Goal: Task Accomplishment & Management: Manage account settings

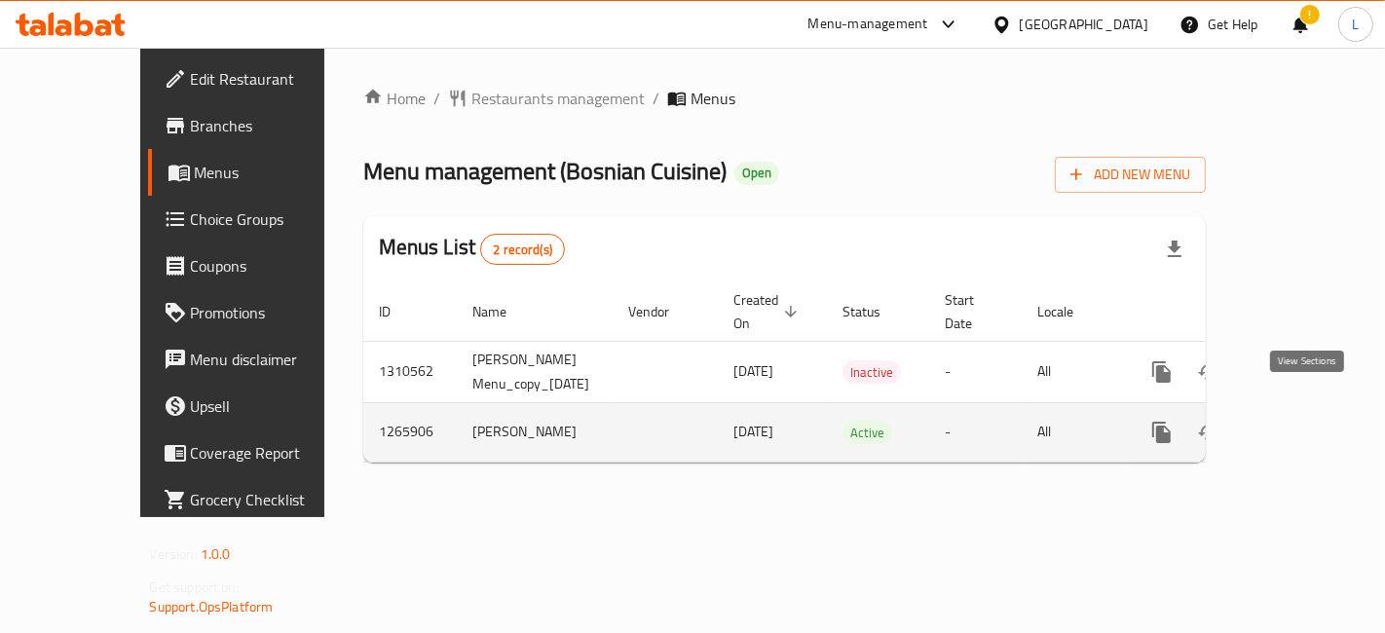
click at [1306, 421] on icon "enhanced table" at bounding box center [1301, 432] width 23 height 23
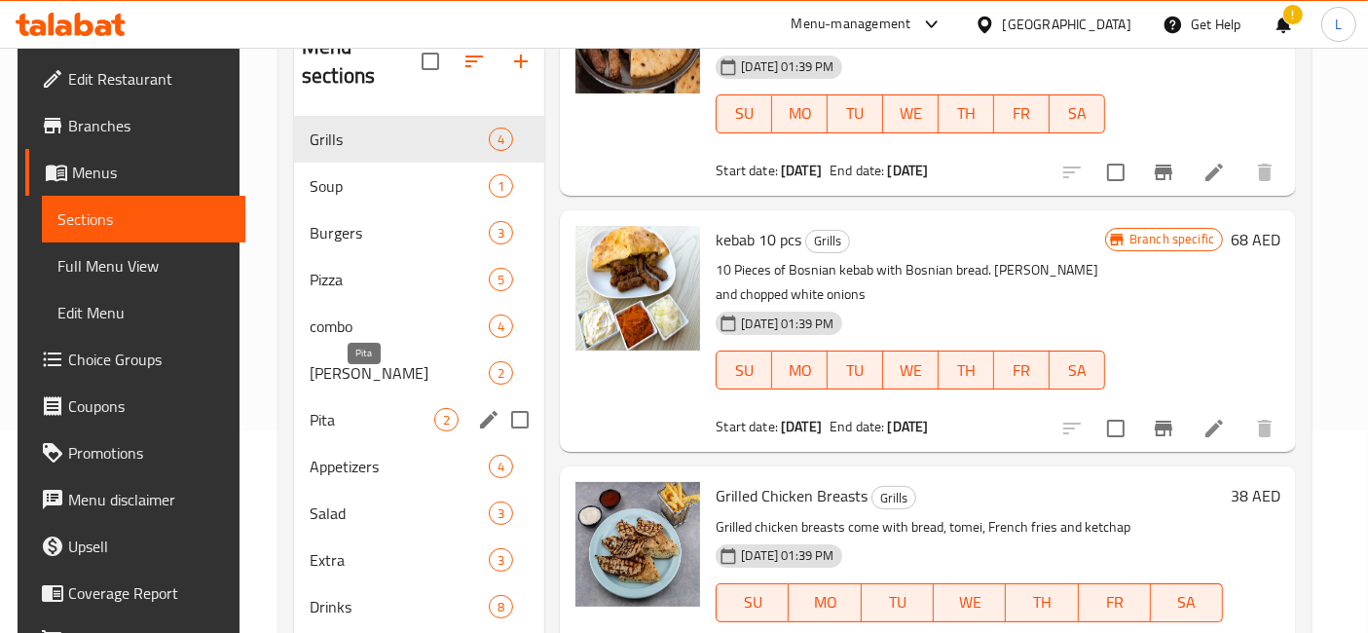
scroll to position [169, 0]
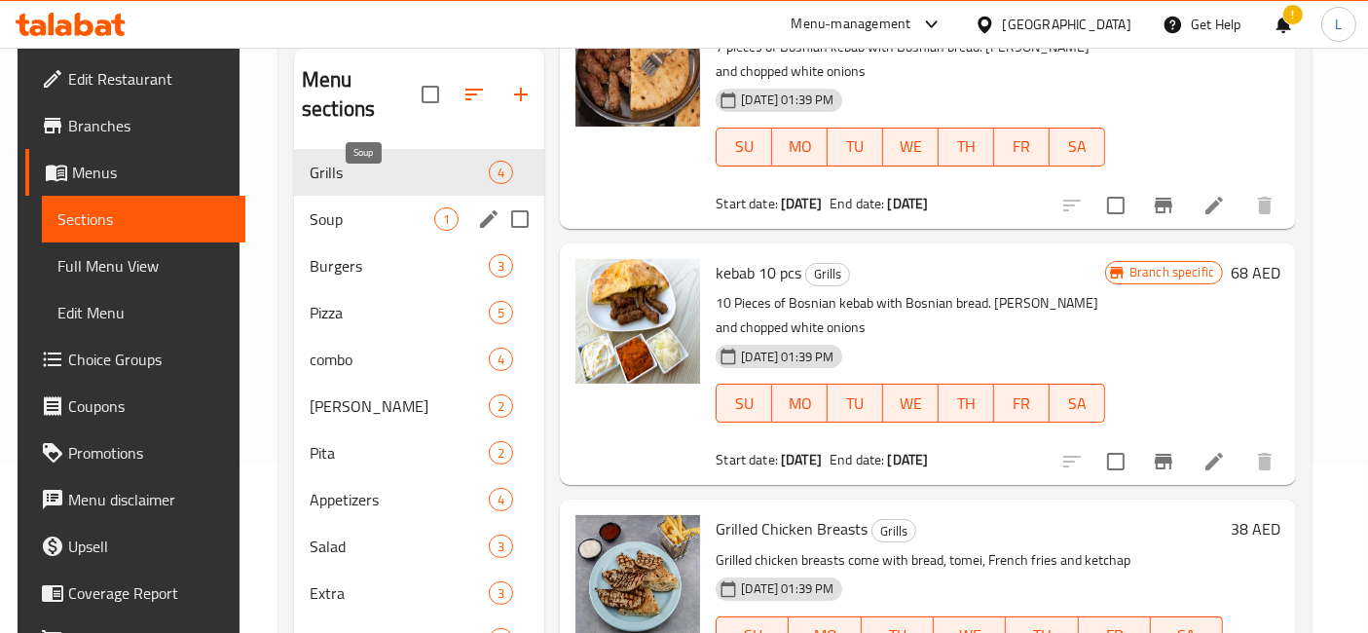
click at [362, 207] on span "Soup" at bounding box center [372, 218] width 125 height 23
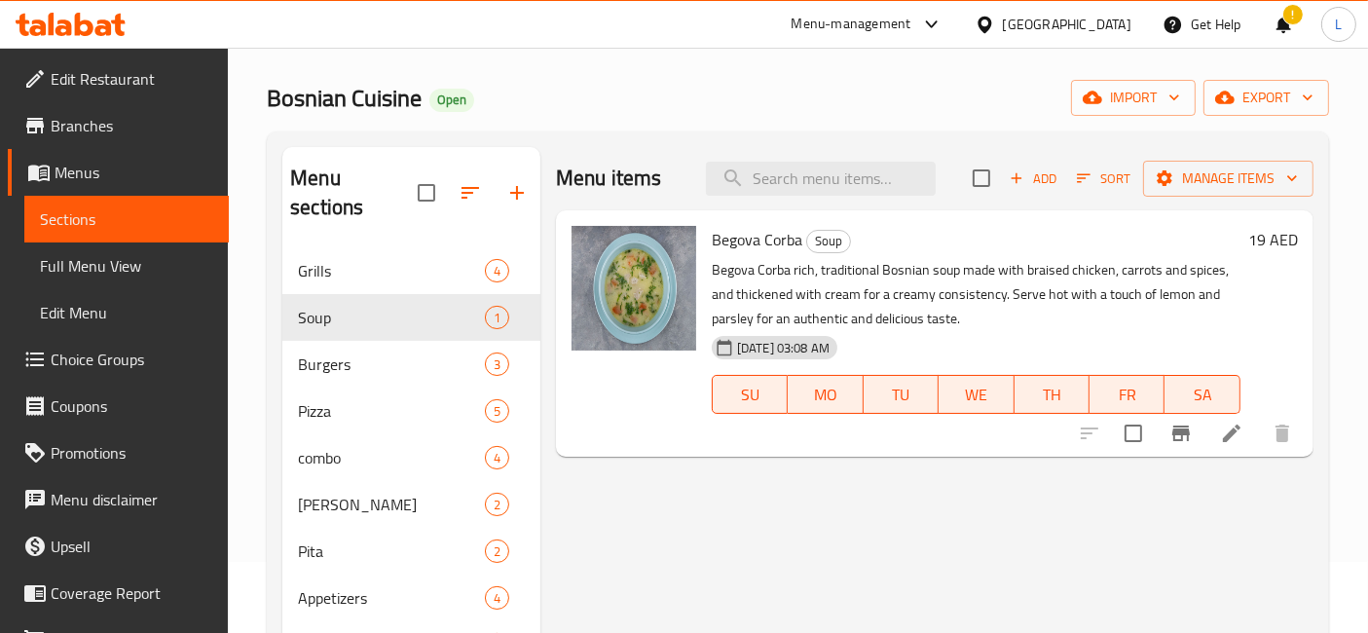
scroll to position [61, 0]
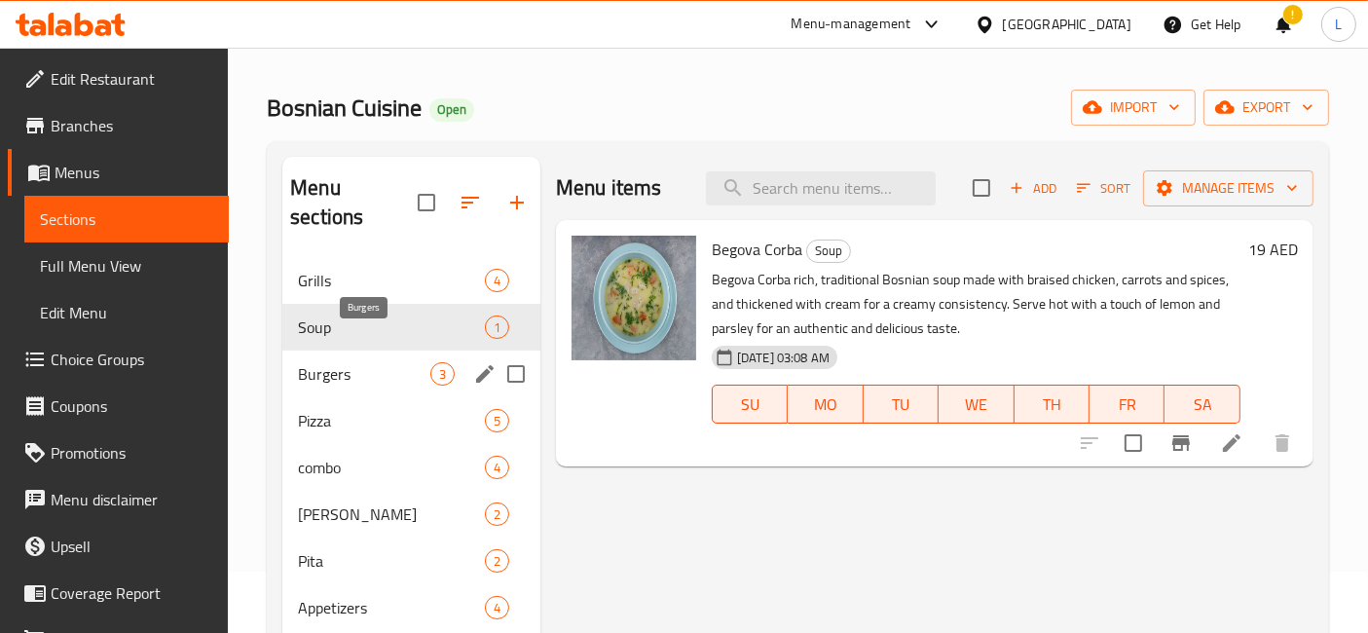
click at [366, 362] on span "Burgers" at bounding box center [364, 373] width 132 height 23
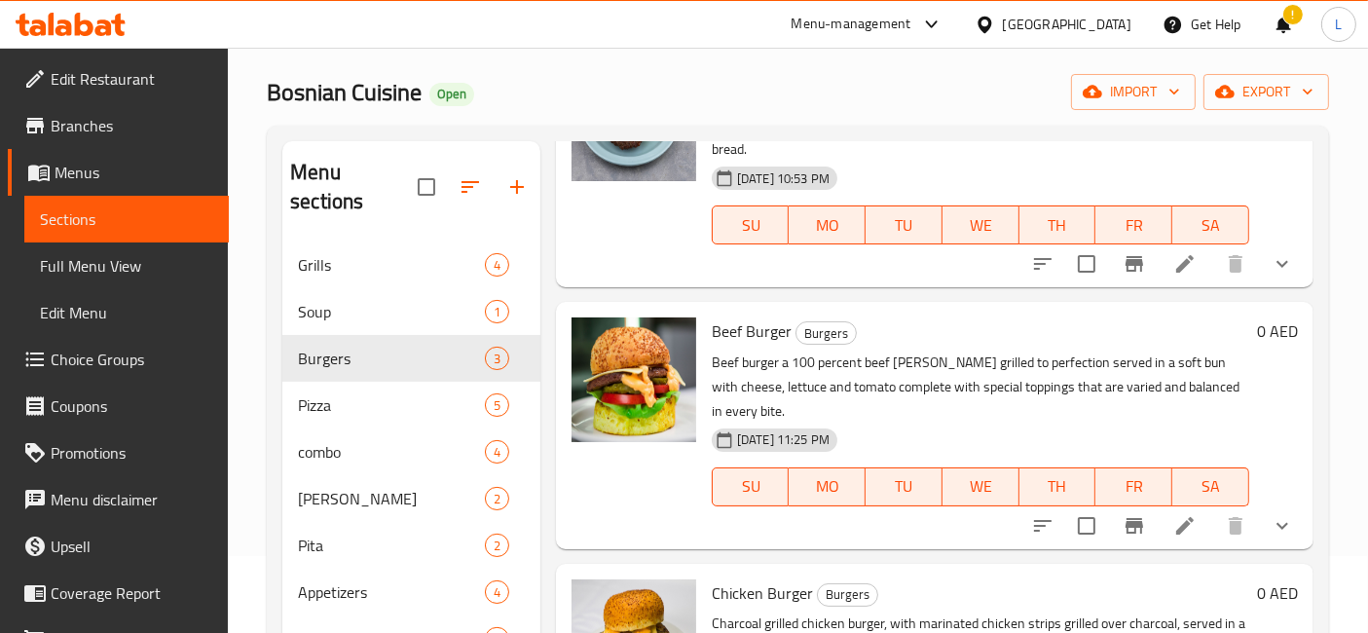
scroll to position [278, 0]
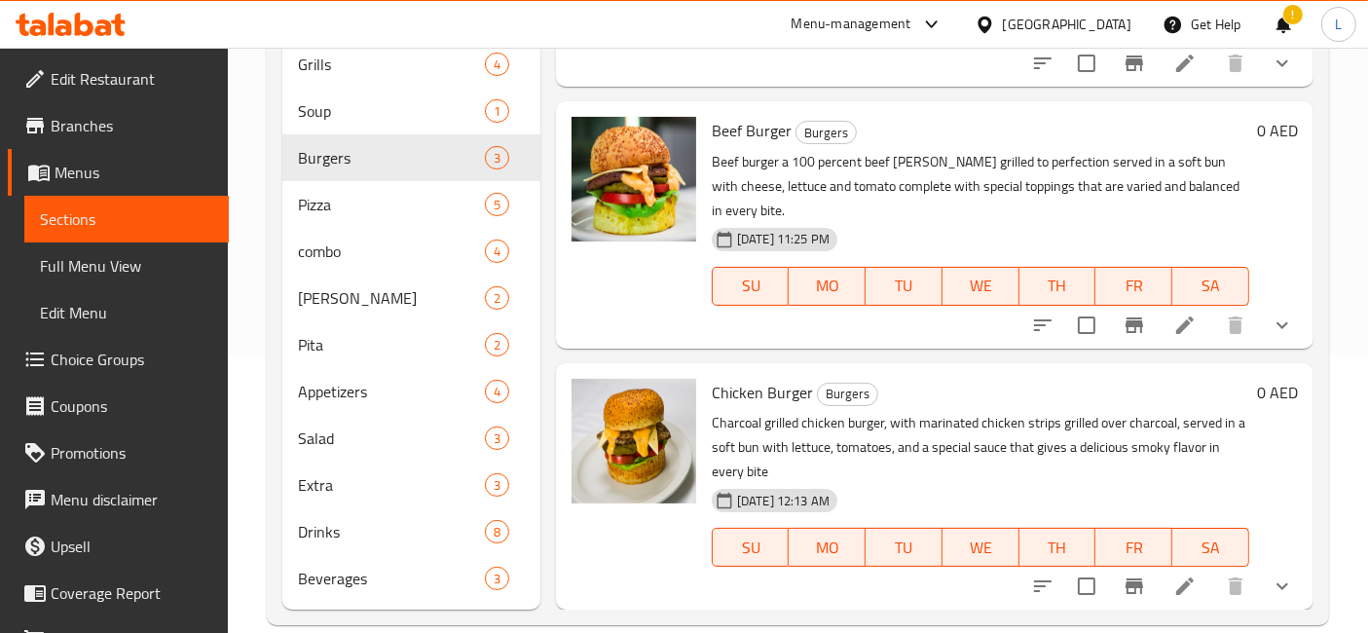
click at [30, 22] on icon at bounding box center [71, 24] width 110 height 23
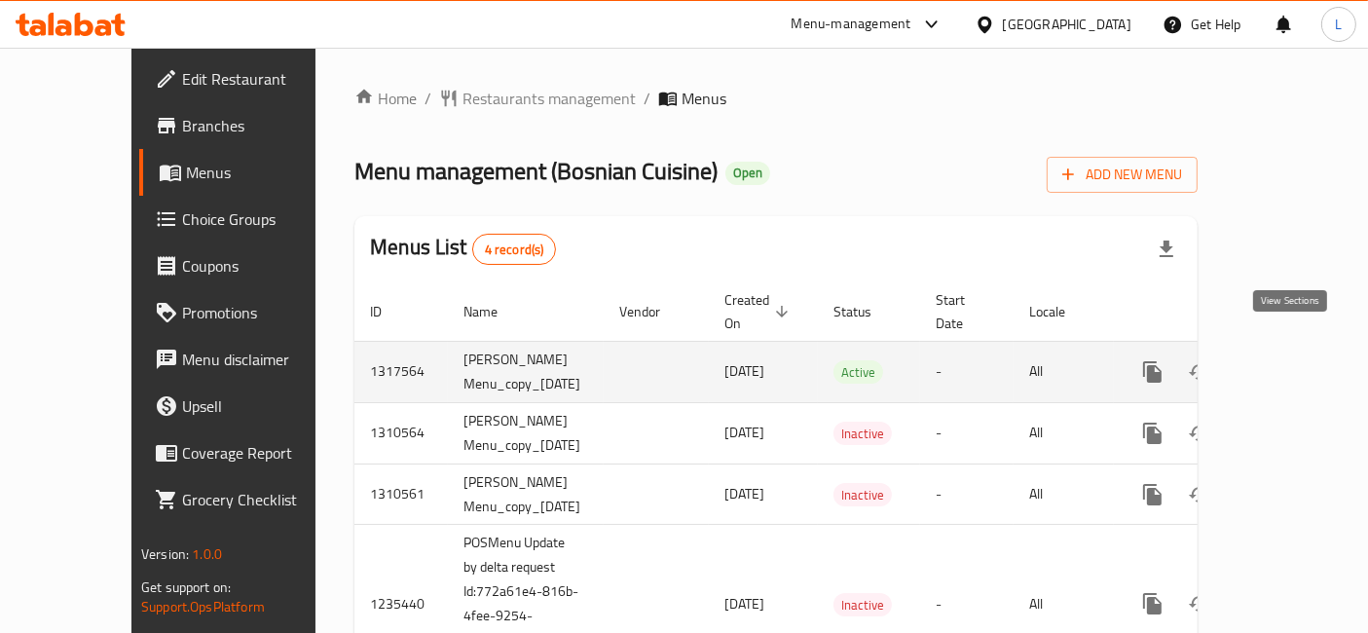
click at [1283, 360] on icon "enhanced table" at bounding box center [1292, 371] width 23 height 23
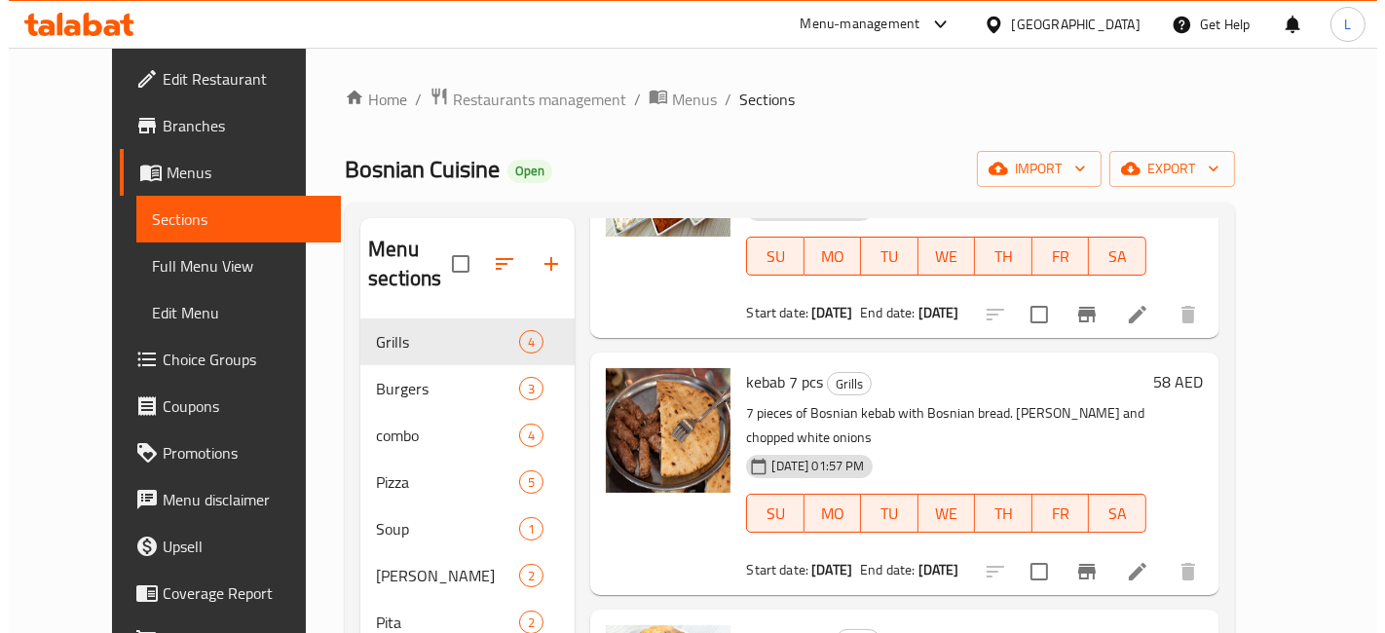
scroll to position [216, 0]
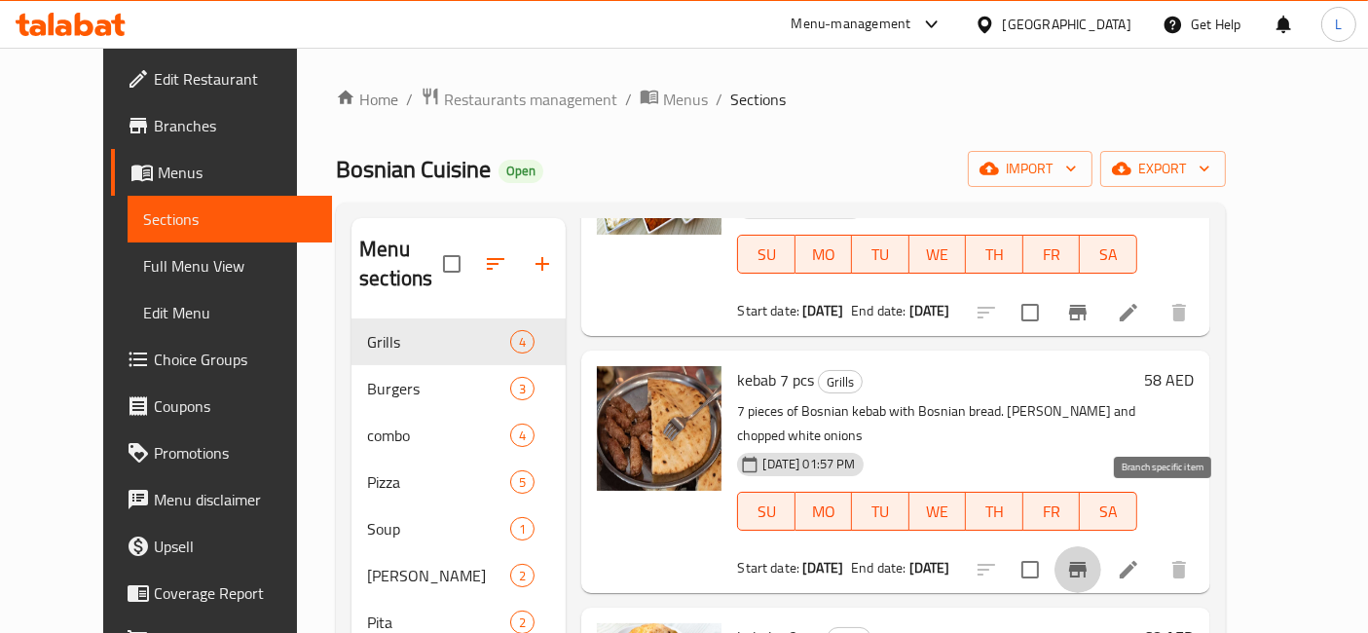
click at [1087, 562] on icon "Branch-specific-item" at bounding box center [1078, 570] width 18 height 16
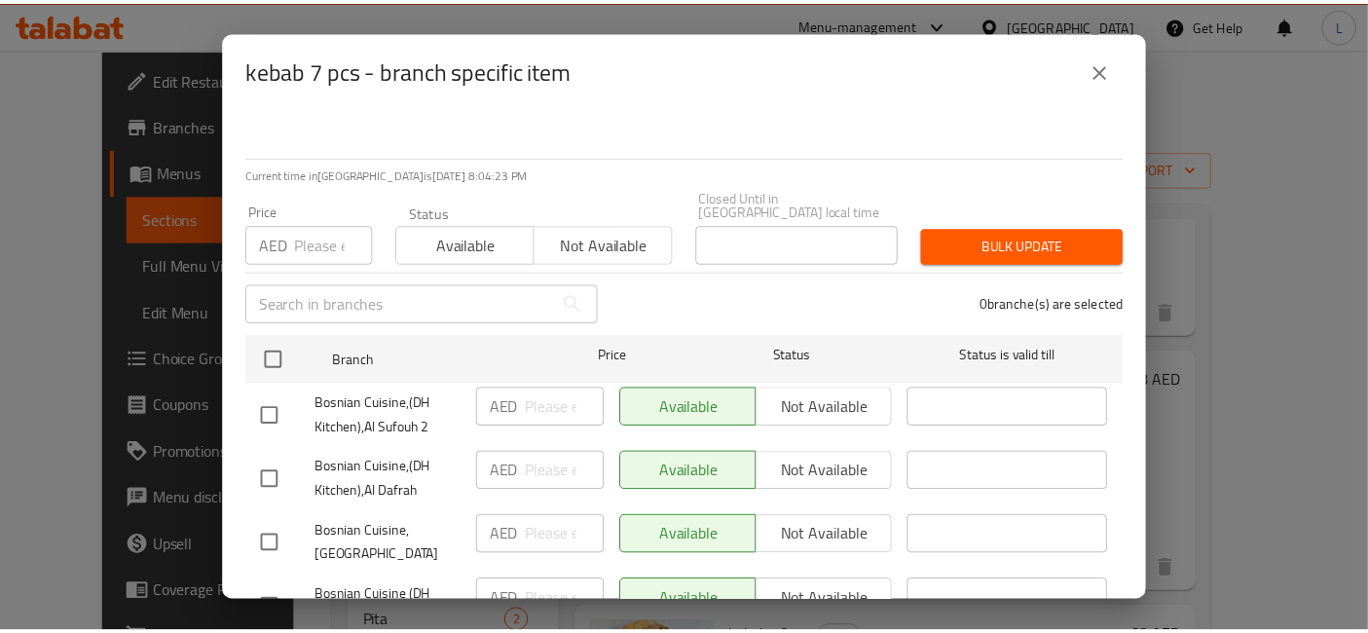
scroll to position [74, 0]
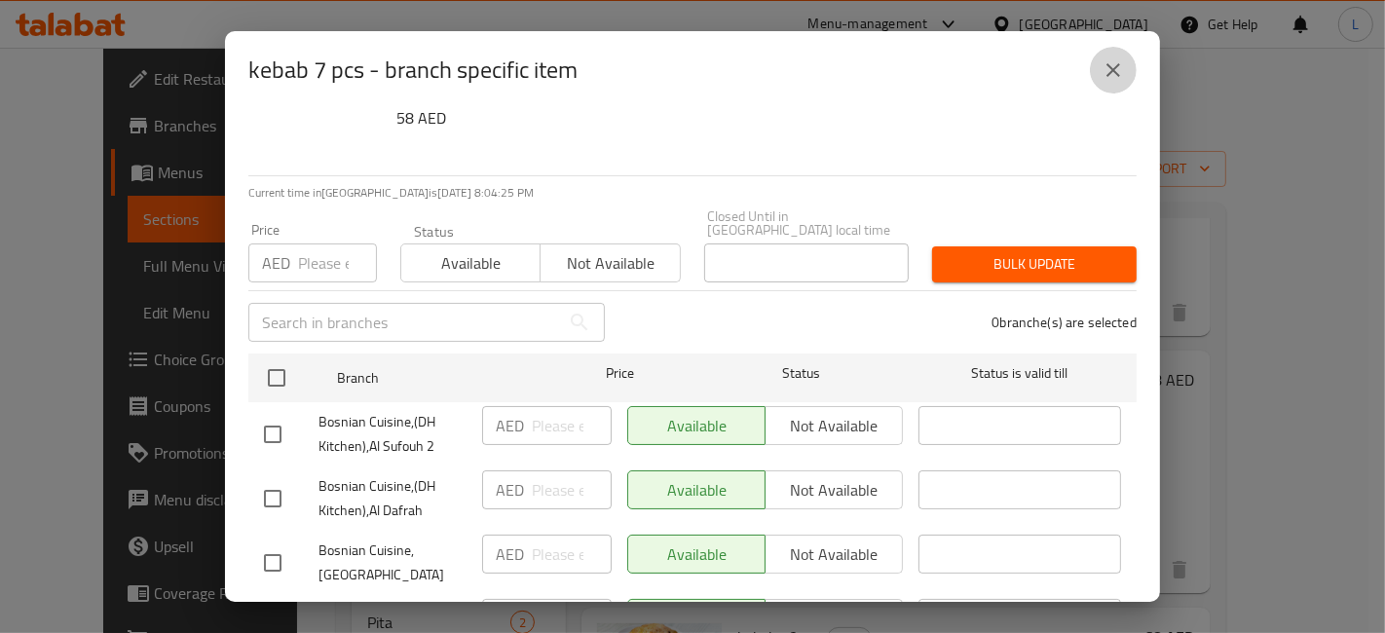
click at [1093, 79] on button "close" at bounding box center [1113, 70] width 47 height 47
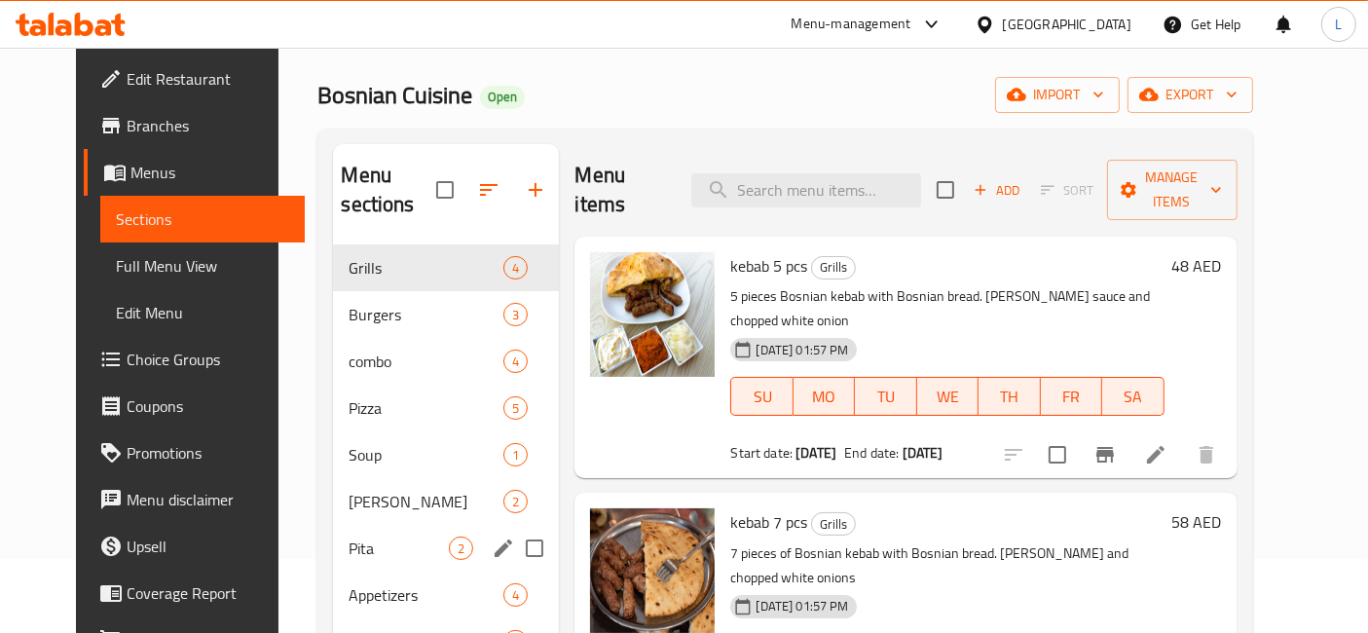
scroll to position [108, 0]
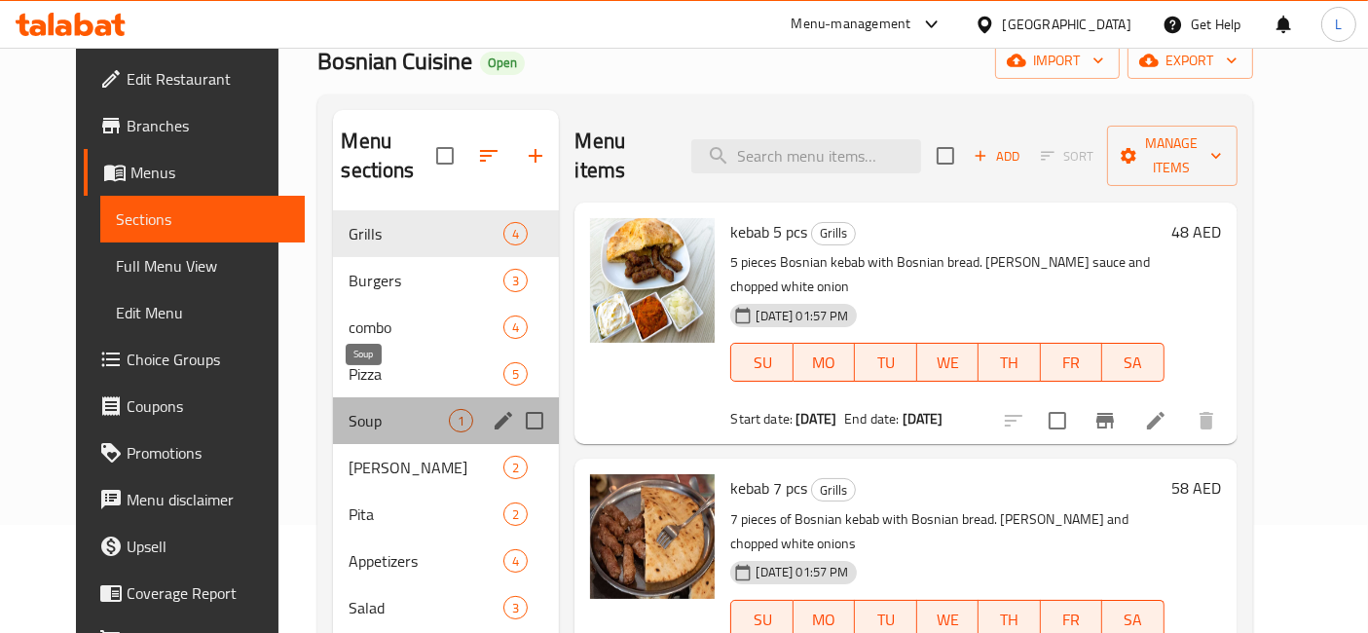
click at [349, 409] on span "Soup" at bounding box center [399, 420] width 100 height 23
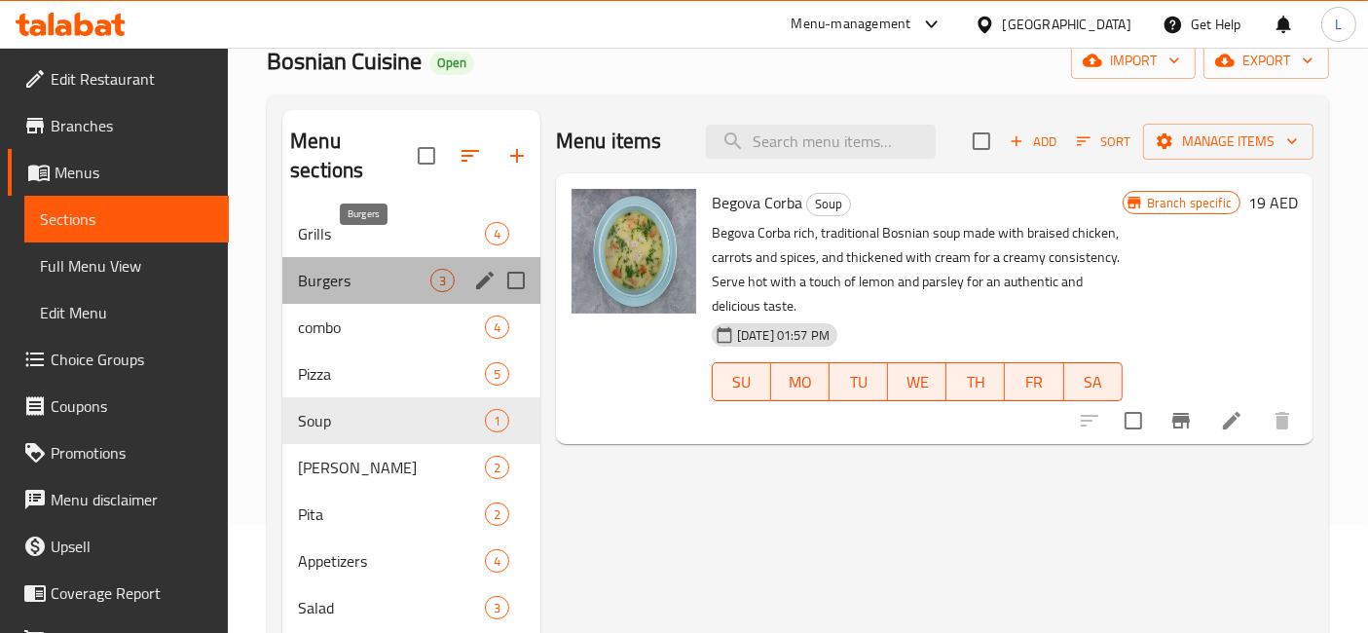
click at [350, 269] on span "Burgers" at bounding box center [364, 280] width 132 height 23
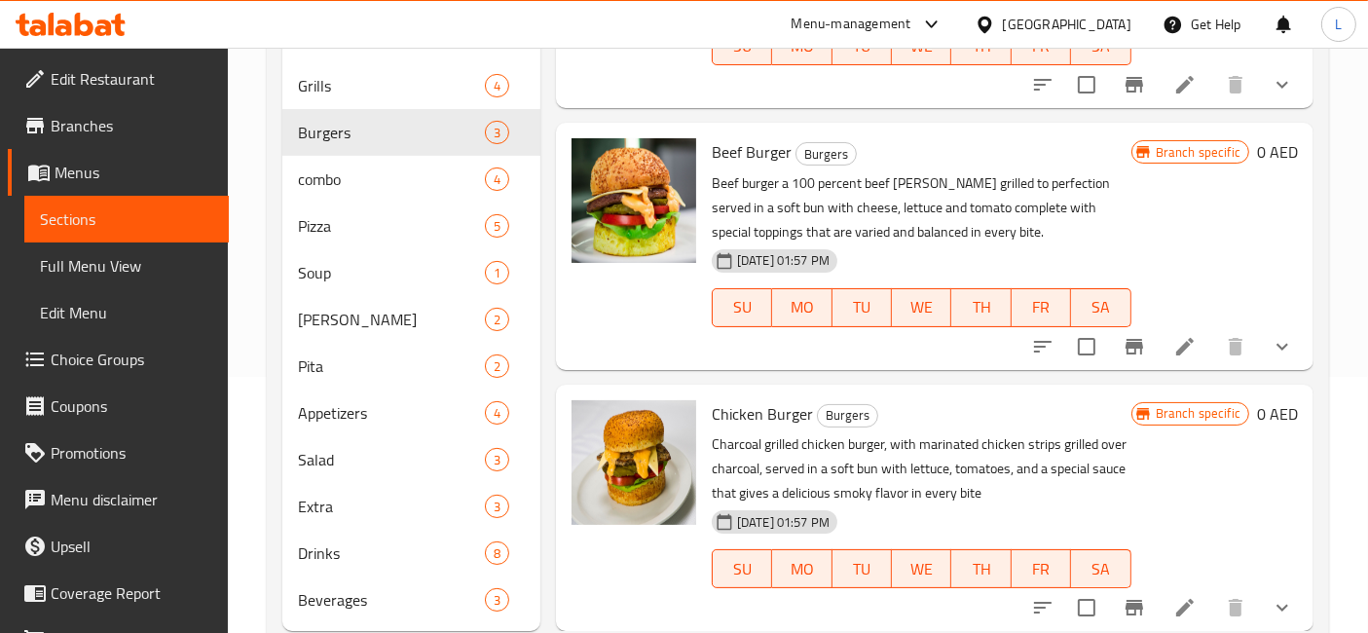
scroll to position [278, 0]
